Goal: Information Seeking & Learning: Learn about a topic

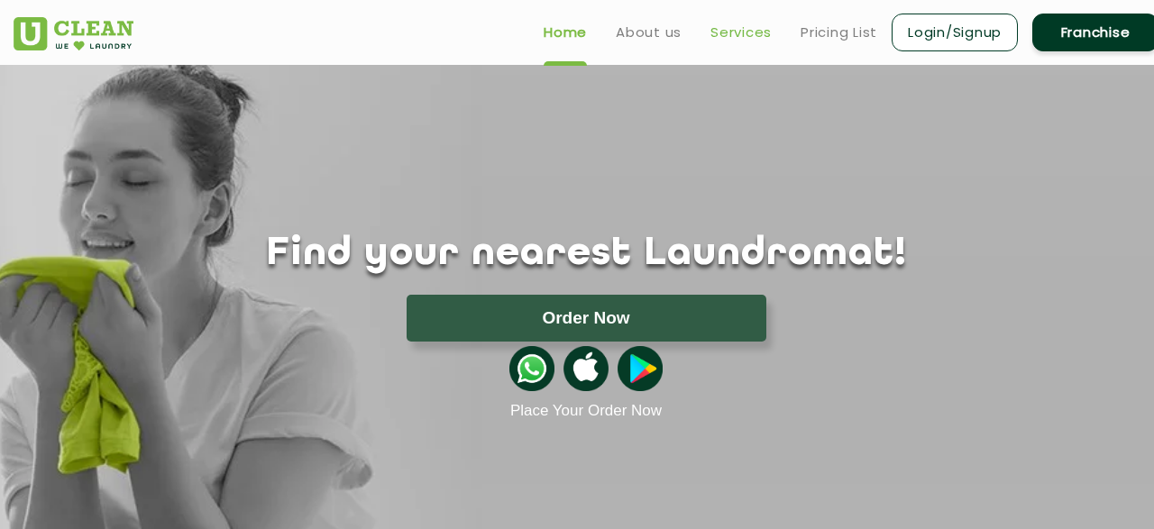
click at [731, 23] on link "Services" at bounding box center [741, 33] width 61 height 22
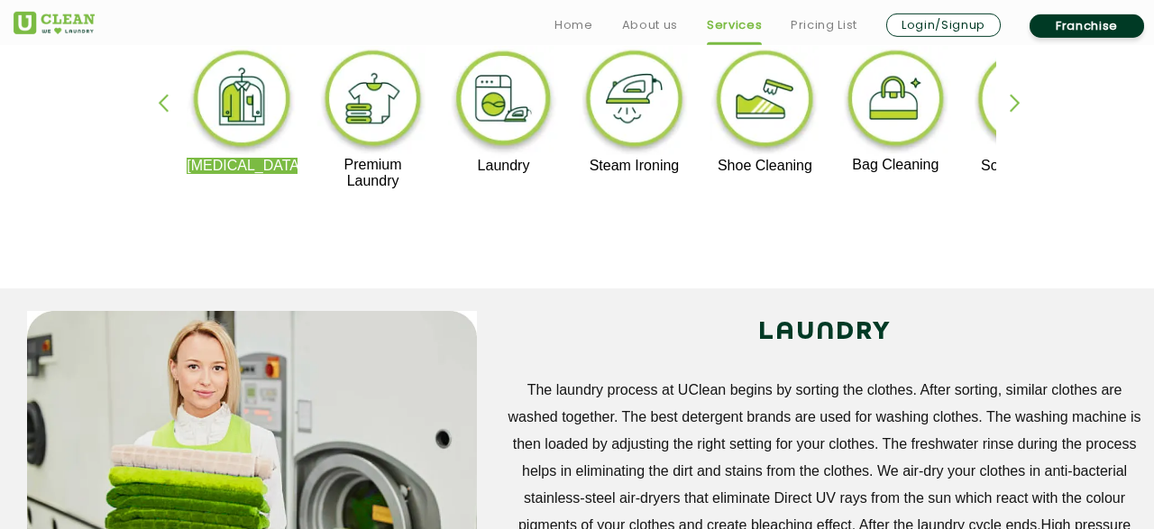
scroll to position [485, 0]
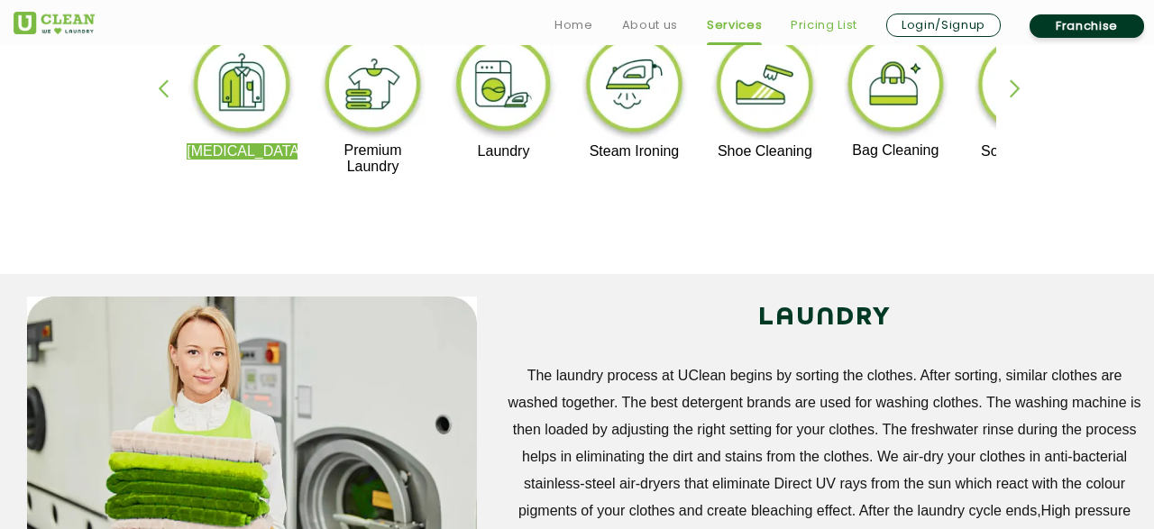
click at [812, 26] on link "Pricing List" at bounding box center [824, 25] width 67 height 22
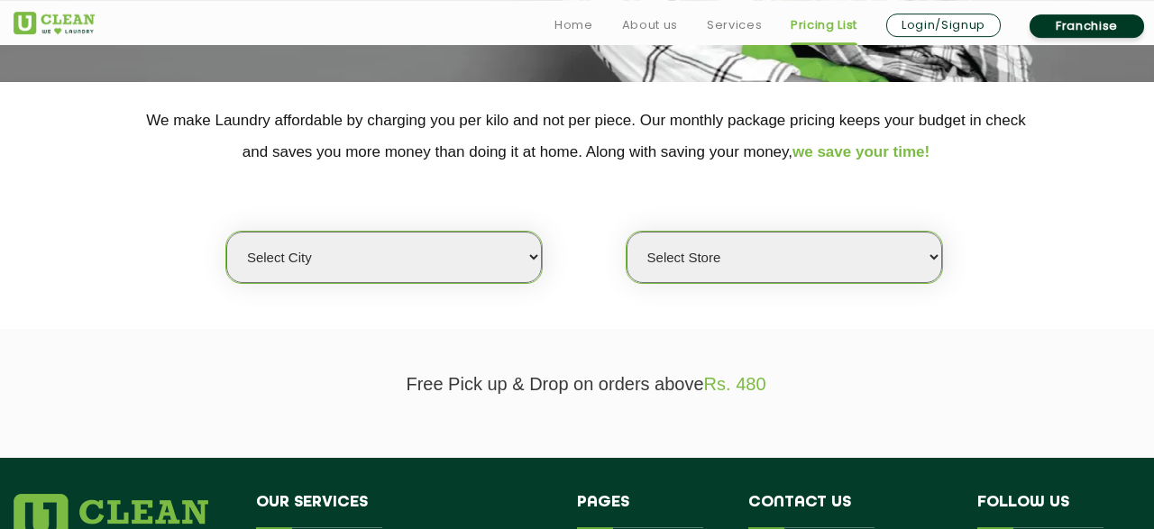
scroll to position [339, 0]
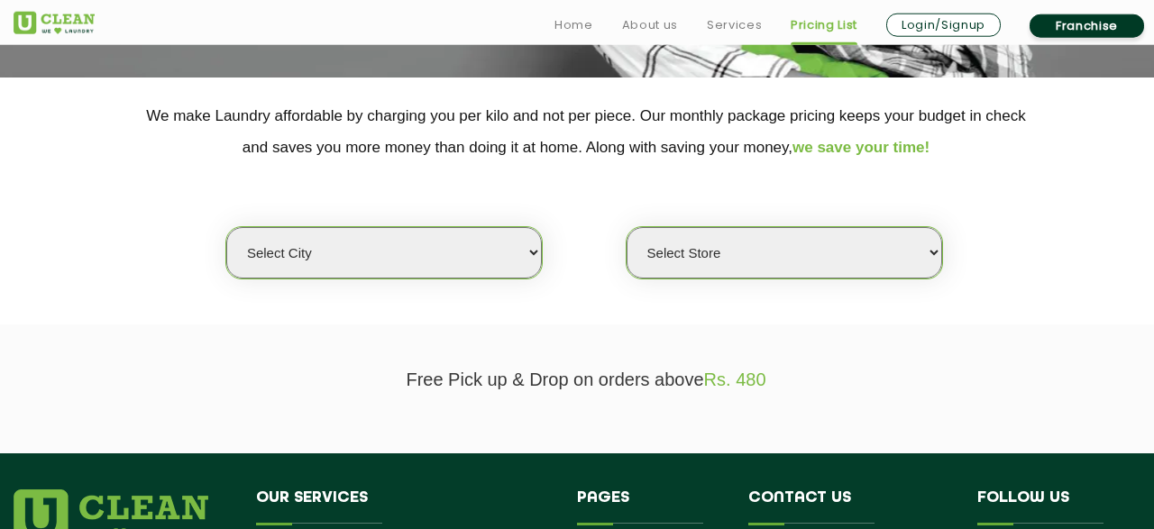
click at [226, 227] on select "Select city [GEOGRAPHIC_DATA] [GEOGRAPHIC_DATA] [GEOGRAPHIC_DATA] [GEOGRAPHIC_D…" at bounding box center [384, 252] width 316 height 51
select select "11"
click option "[GEOGRAPHIC_DATA]" at bounding box center [0, 0] width 0 height 0
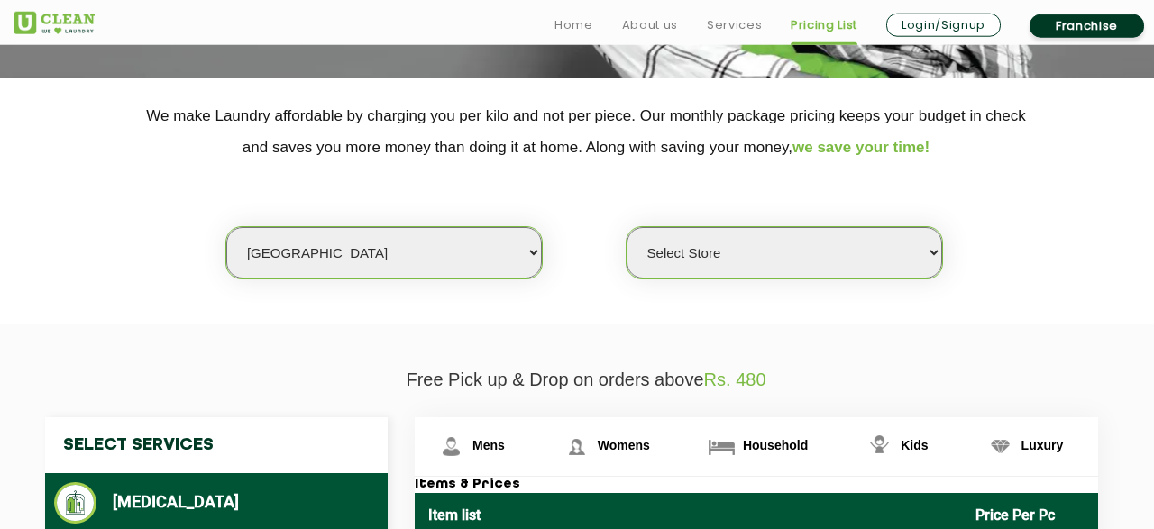
click at [627, 227] on select "Select Store [GEOGRAPHIC_DATA][PERSON_NAME] UClean Navalur UClean Chitlapakkam …" at bounding box center [785, 252] width 316 height 51
select select "362"
click option "UClean Navalur" at bounding box center [0, 0] width 0 height 0
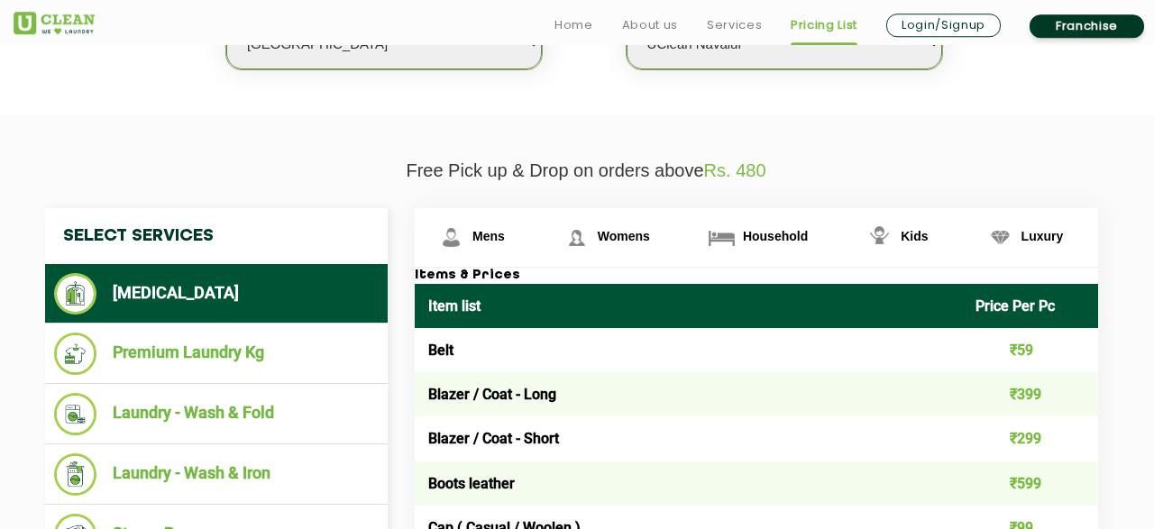
scroll to position [554, 0]
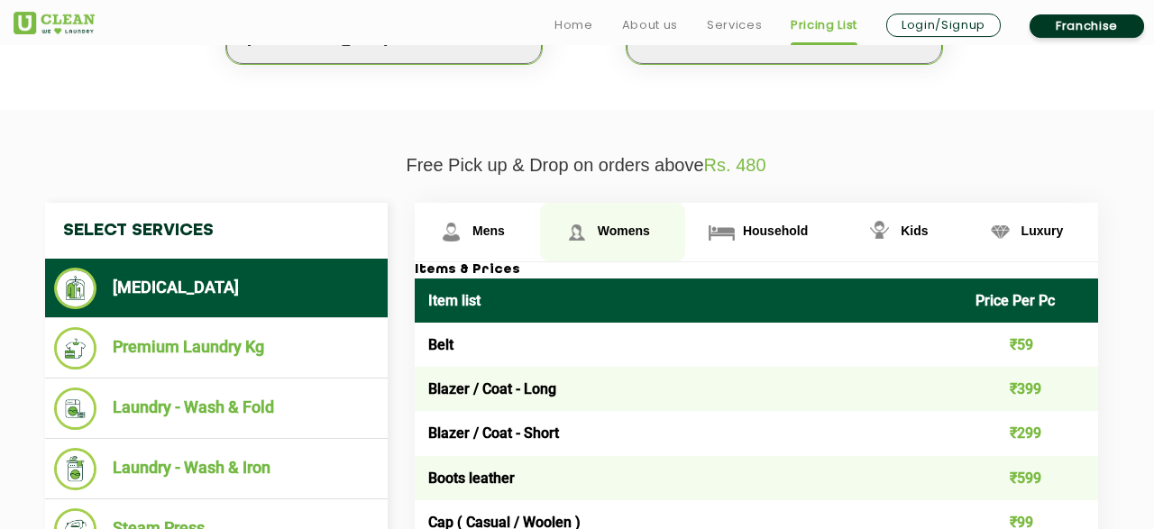
click at [647, 224] on span "Womens" at bounding box center [624, 231] width 52 height 14
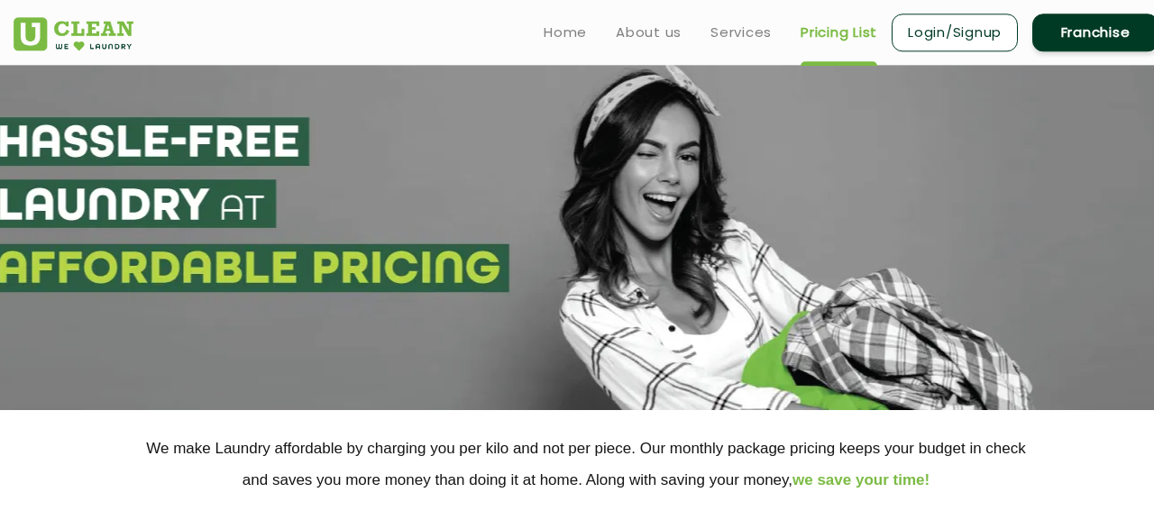
scroll to position [0, 0]
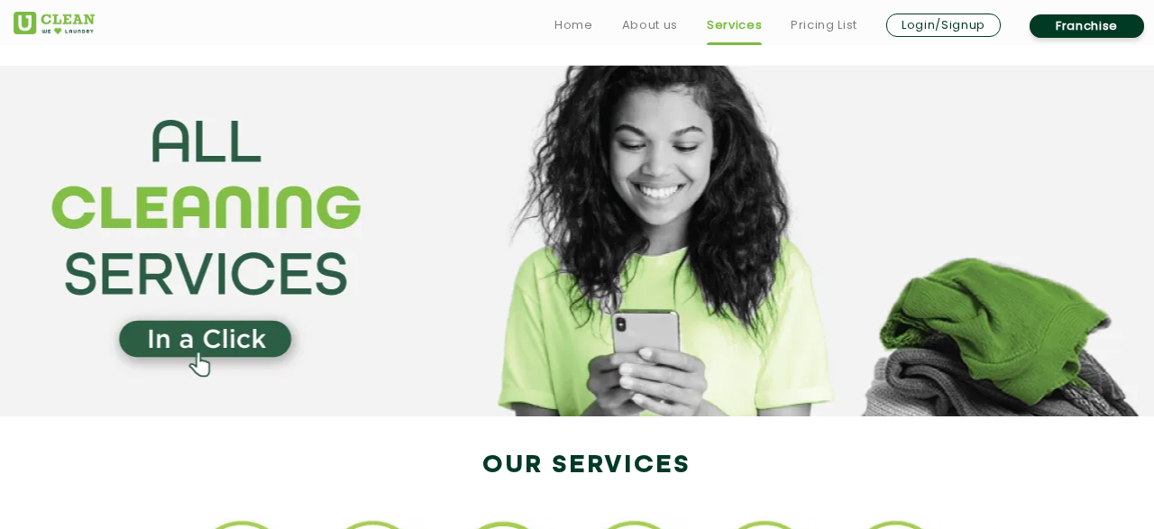
scroll to position [485, 0]
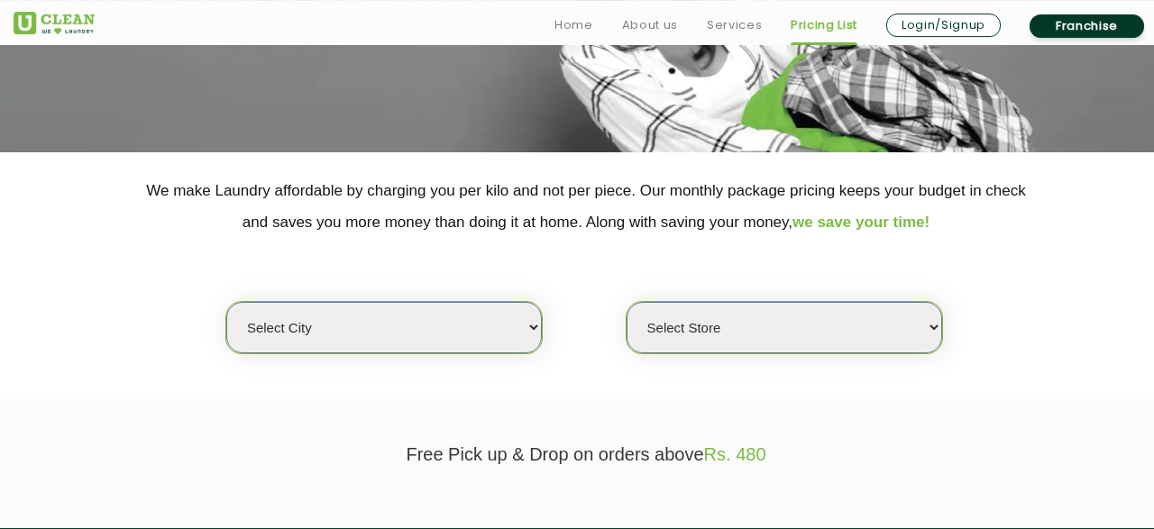
scroll to position [266, 0]
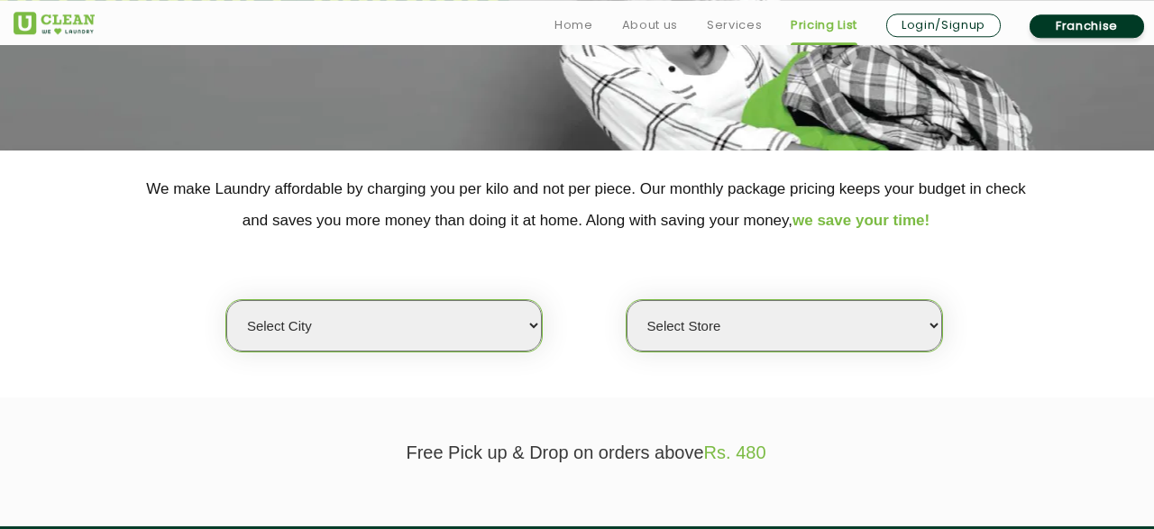
click at [455, 298] on div "Select city [GEOGRAPHIC_DATA] [GEOGRAPHIC_DATA] [GEOGRAPHIC_DATA] [GEOGRAPHIC_D…" at bounding box center [586, 294] width 1172 height 116
click at [226, 300] on select "Select city [GEOGRAPHIC_DATA] [GEOGRAPHIC_DATA] [GEOGRAPHIC_DATA] [GEOGRAPHIC_D…" at bounding box center [384, 325] width 316 height 51
select select "11"
click option "[GEOGRAPHIC_DATA]" at bounding box center [0, 0] width 0 height 0
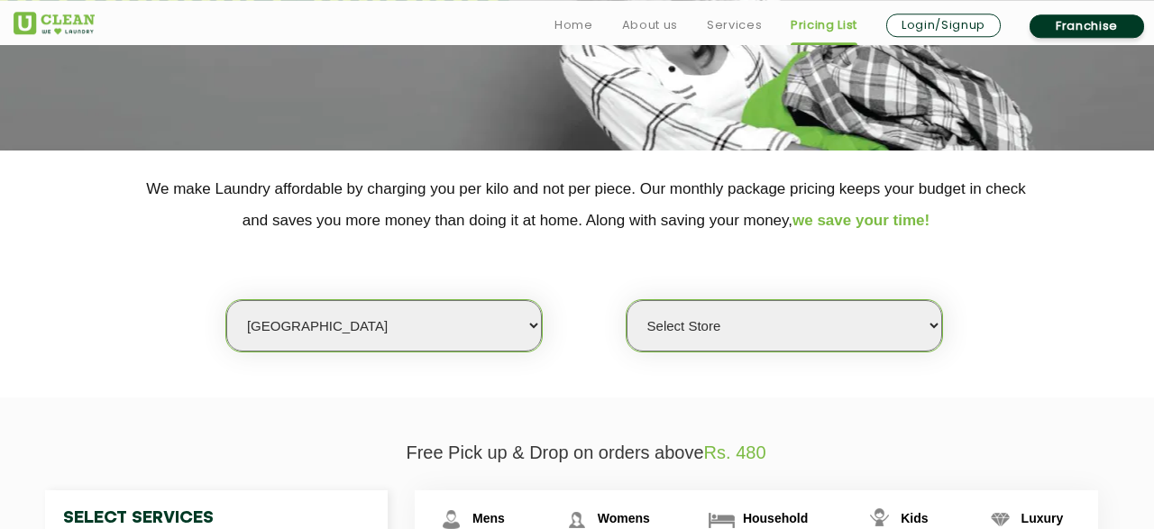
click at [627, 300] on select "Select Store [GEOGRAPHIC_DATA][PERSON_NAME] UClean Navalur UClean Chitlapakkam …" at bounding box center [785, 325] width 316 height 51
select select "362"
click option "UClean Navalur" at bounding box center [0, 0] width 0 height 0
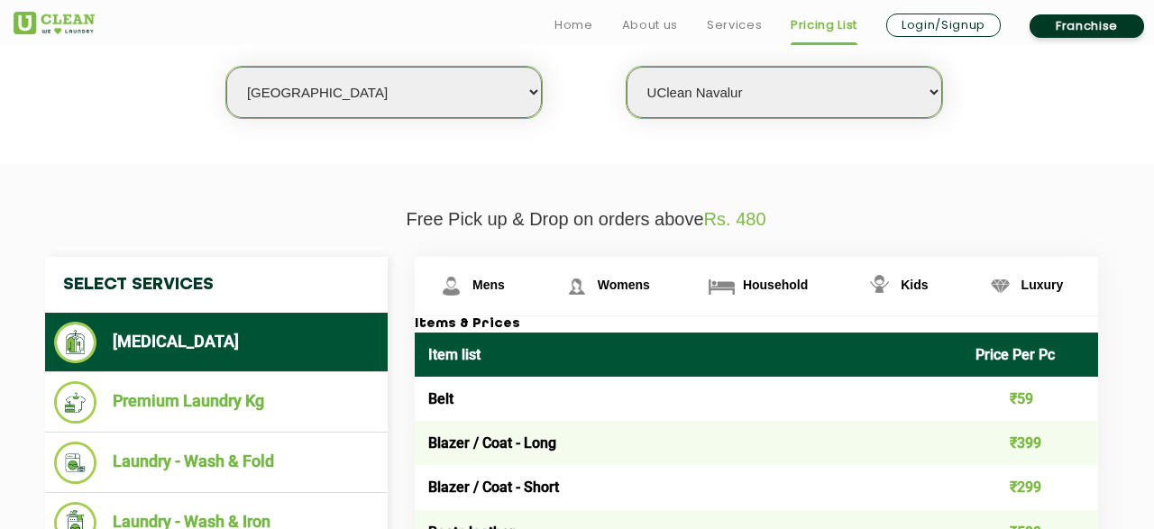
scroll to position [508, 0]
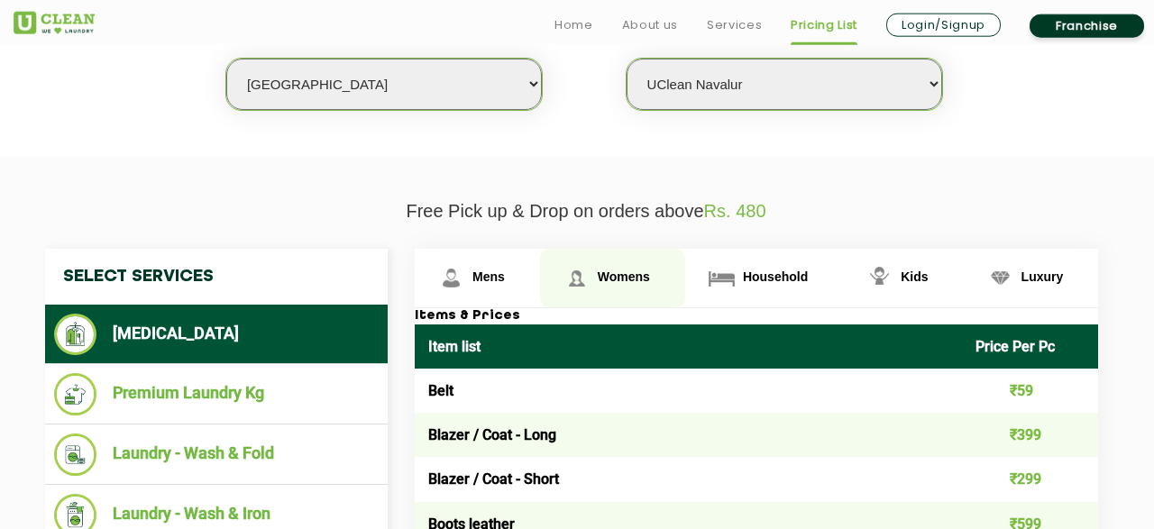
click at [606, 290] on link "Womens" at bounding box center [612, 278] width 145 height 59
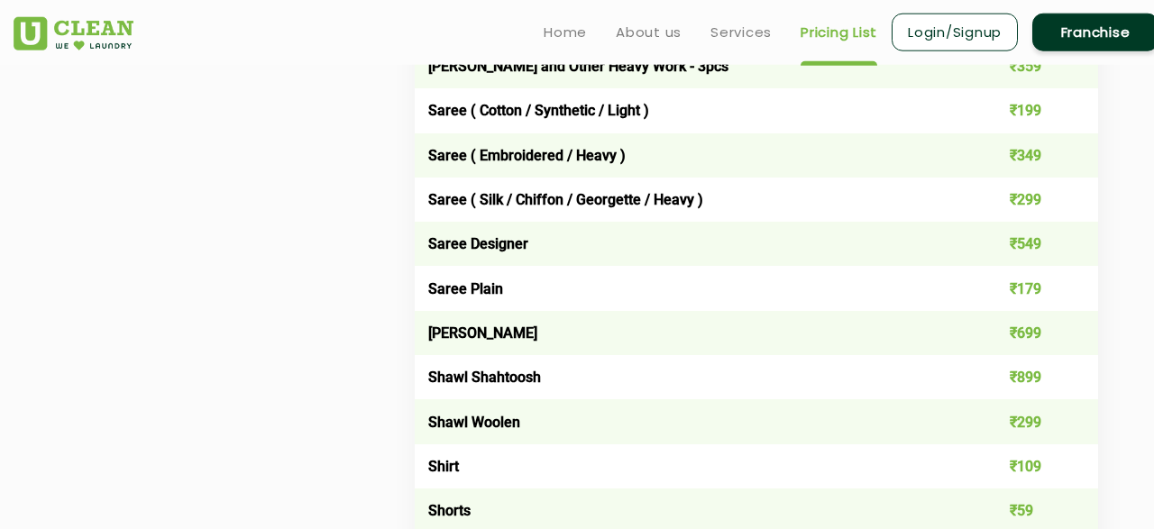
scroll to position [5145, 0]
